Goal: Information Seeking & Learning: Learn about a topic

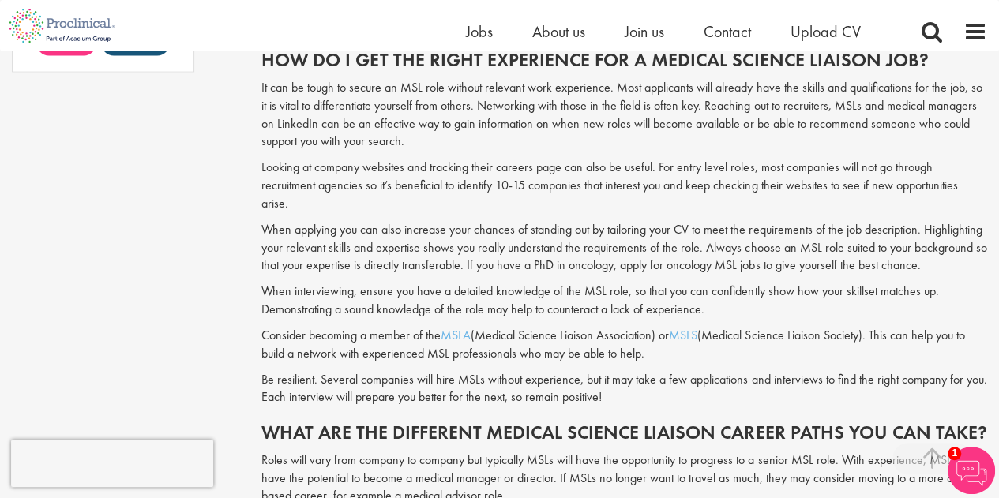
scroll to position [1431, 0]
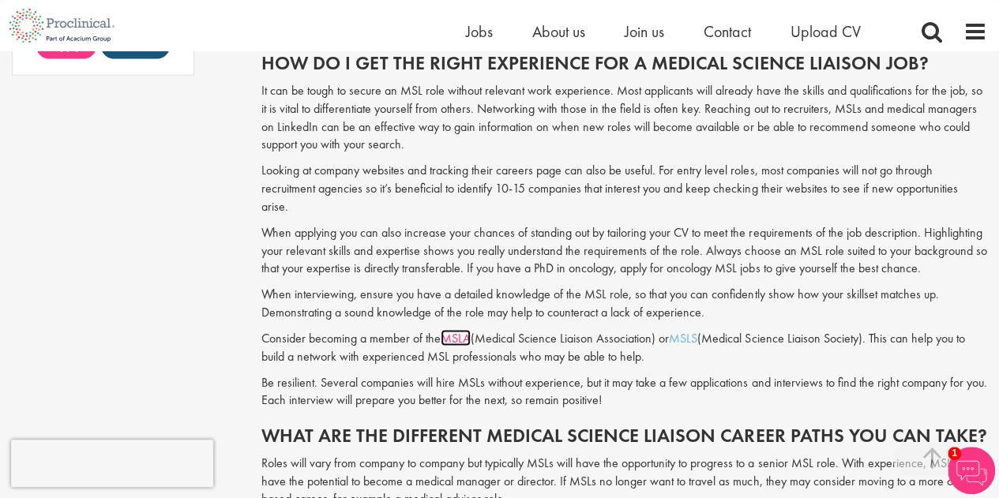
click at [455, 329] on link "MSLA" at bounding box center [456, 337] width 30 height 17
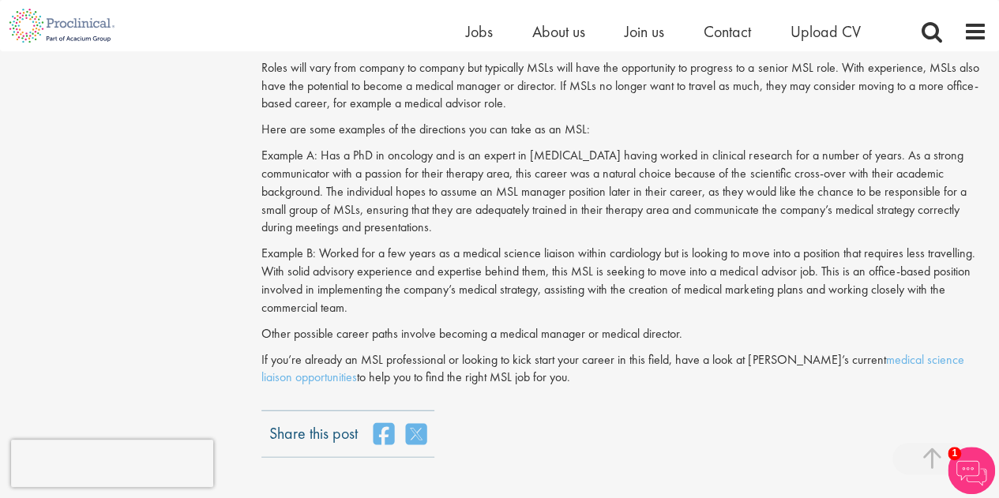
scroll to position [1828, 0]
click at [867, 350] on link "medical science liaison opportunities" at bounding box center [612, 367] width 702 height 35
click at [656, 173] on p "Example A: Has a PhD in oncology and is an expert in [MEDICAL_DATA] having work…" at bounding box center [624, 190] width 726 height 90
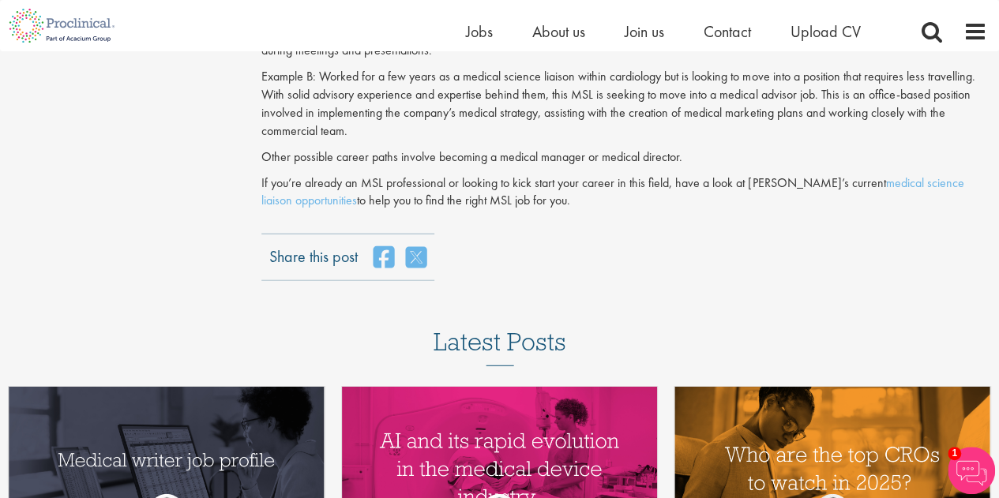
scroll to position [2219, 0]
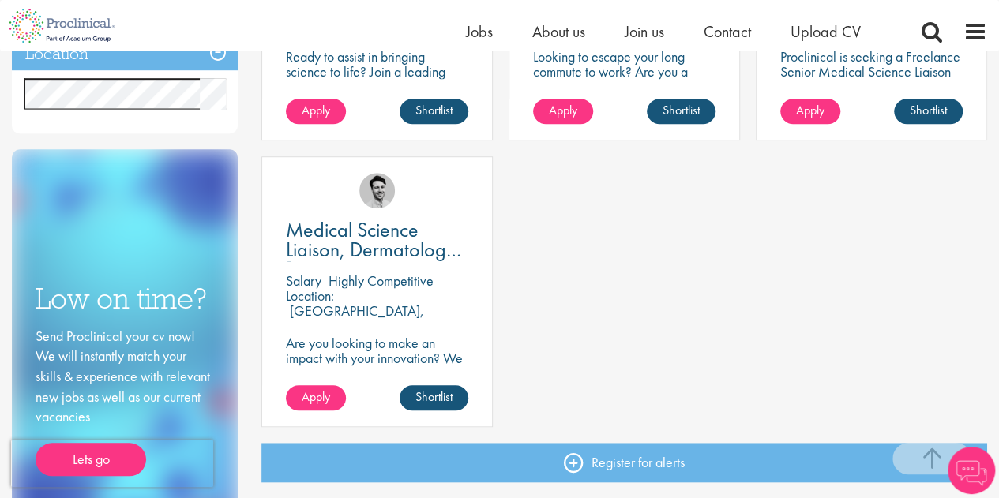
scroll to position [482, 0]
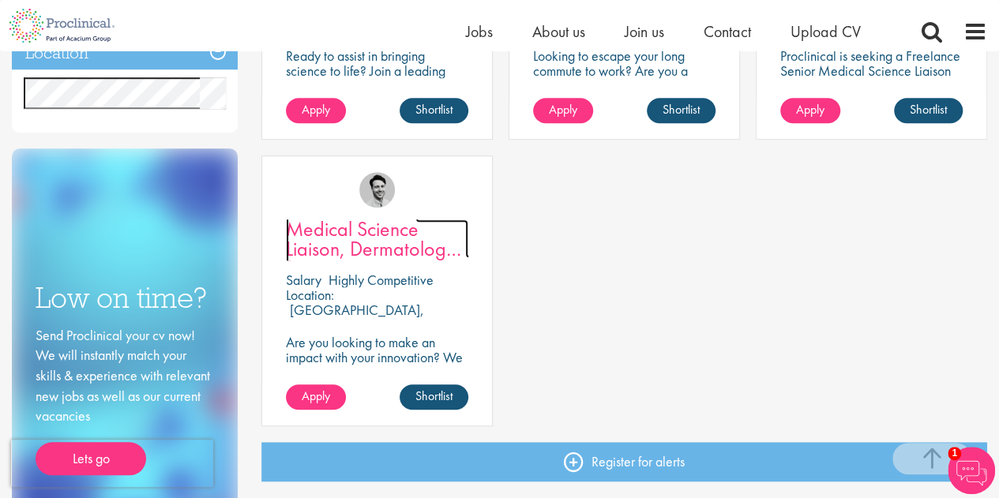
click at [388, 229] on span "Medical Science Liaison, Dermatology - Romania" at bounding box center [381, 249] width 190 height 66
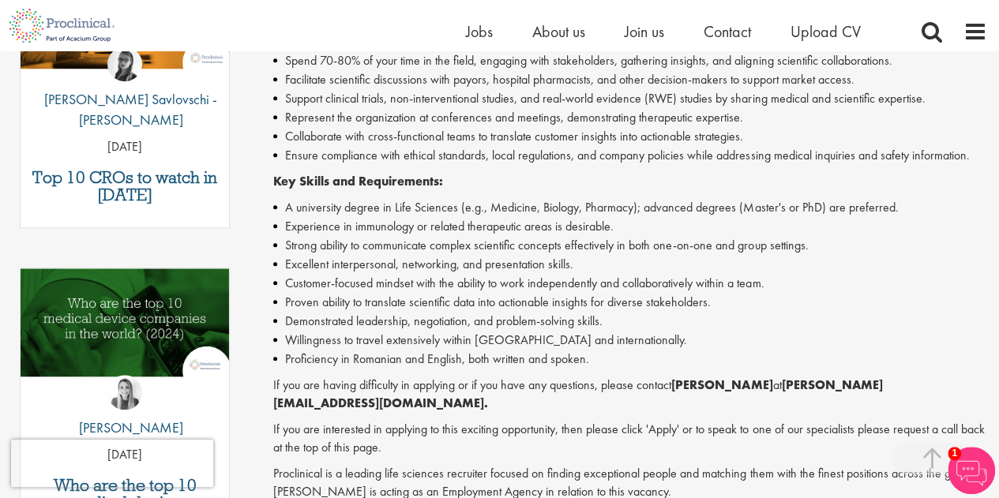
scroll to position [652, 0]
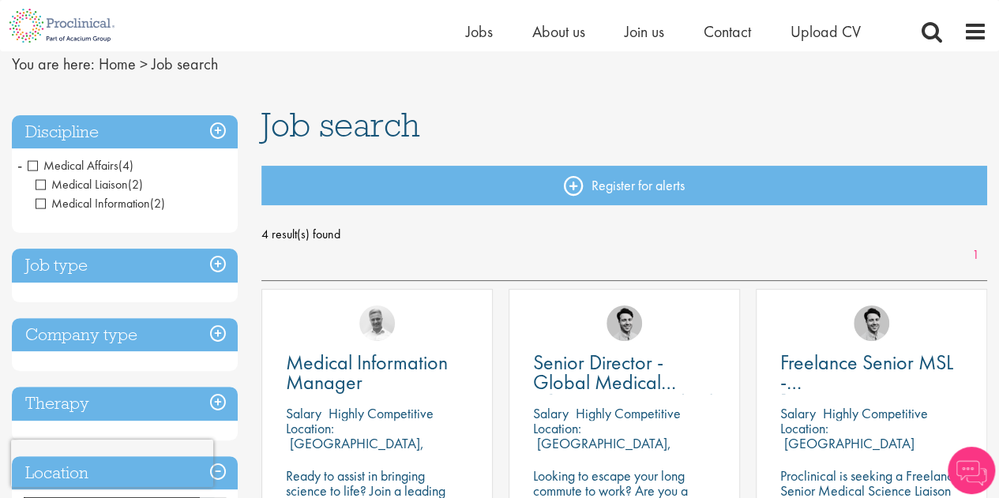
scroll to position [61, 0]
